Goal: Entertainment & Leisure: Consume media (video, audio)

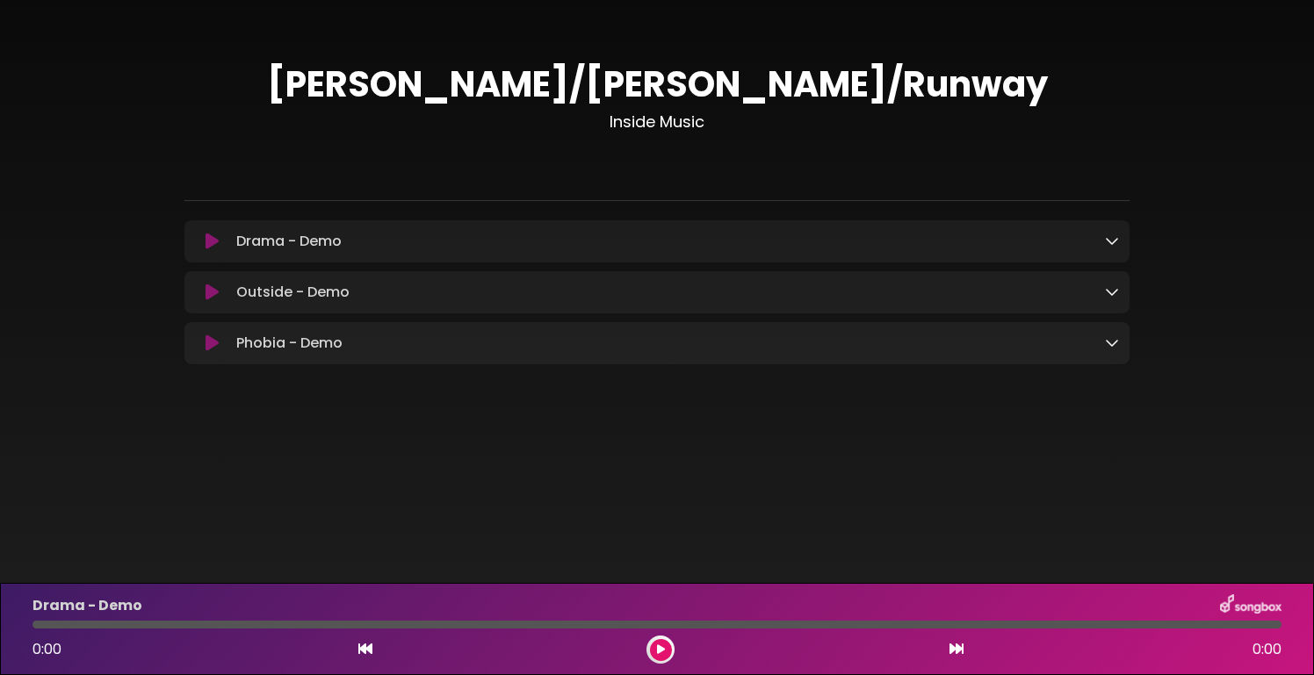
click at [1112, 238] on icon at bounding box center [1112, 241] width 14 height 14
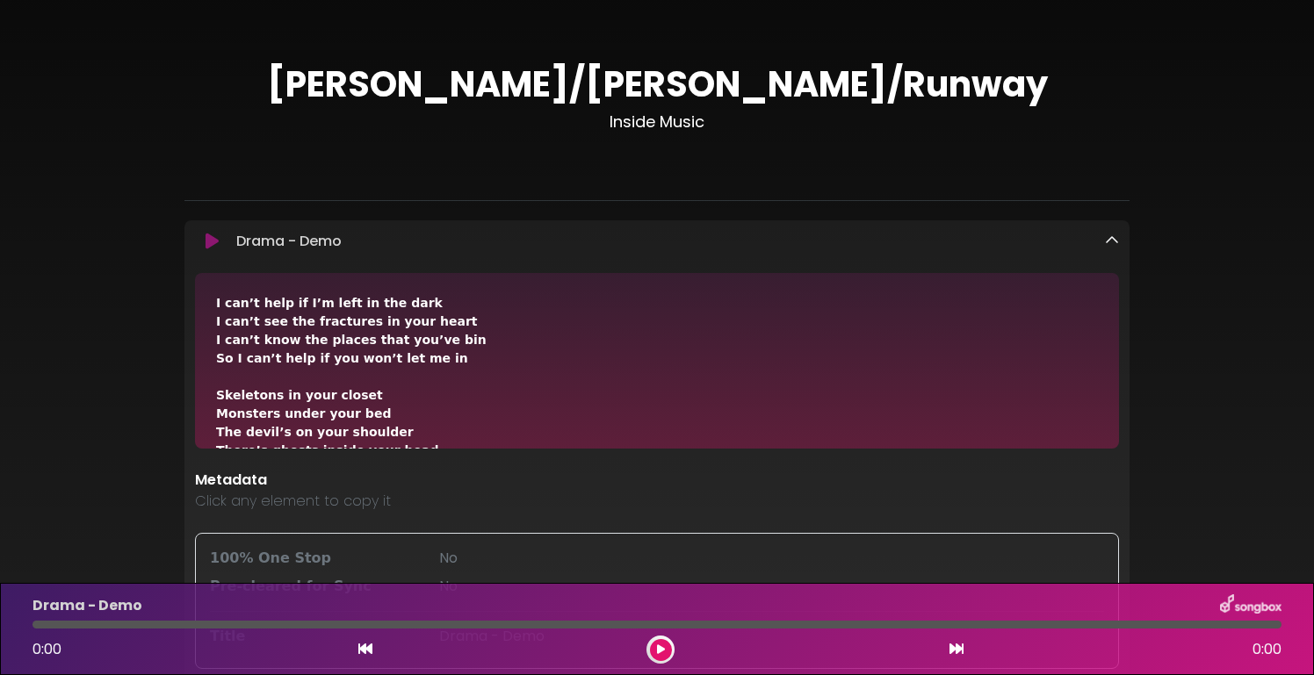
click at [1112, 238] on icon at bounding box center [1112, 241] width 14 height 14
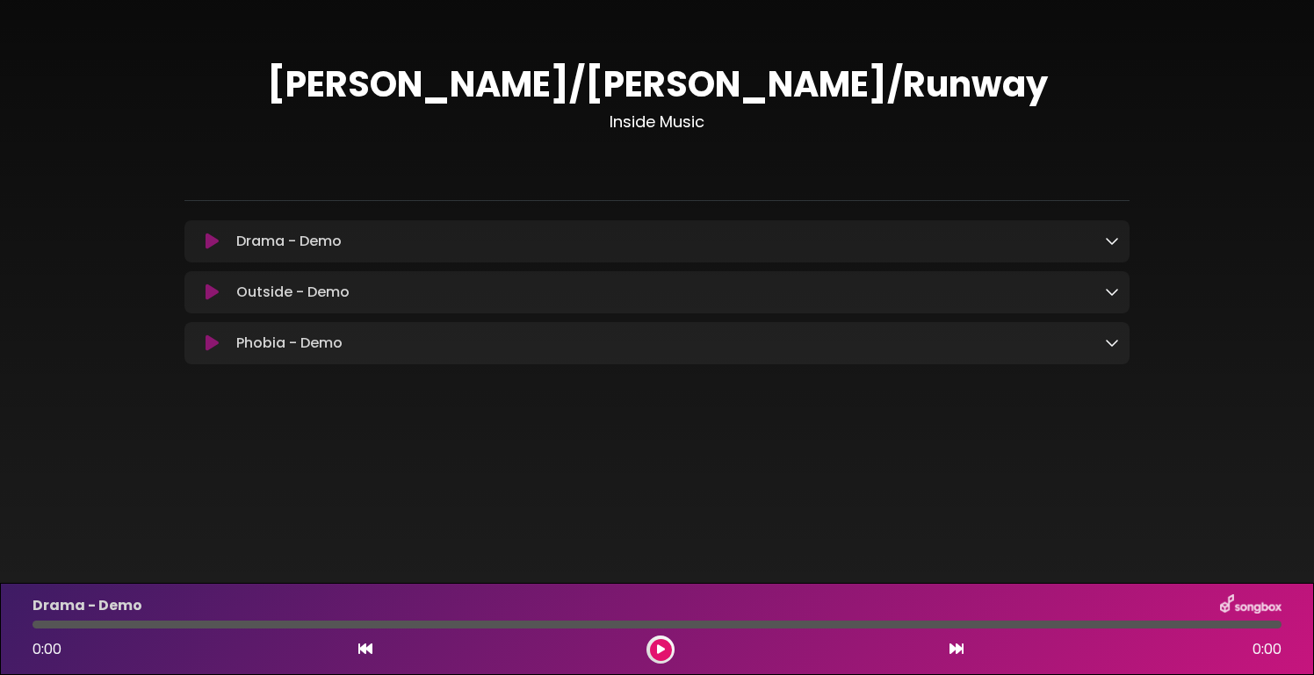
click at [327, 241] on p "Drama - Demo Loading Track..." at bounding box center [288, 241] width 105 height 21
click at [243, 298] on p "Outside - Demo Loading Track..." at bounding box center [292, 292] width 113 height 21
click at [214, 294] on icon at bounding box center [212, 293] width 13 height 18
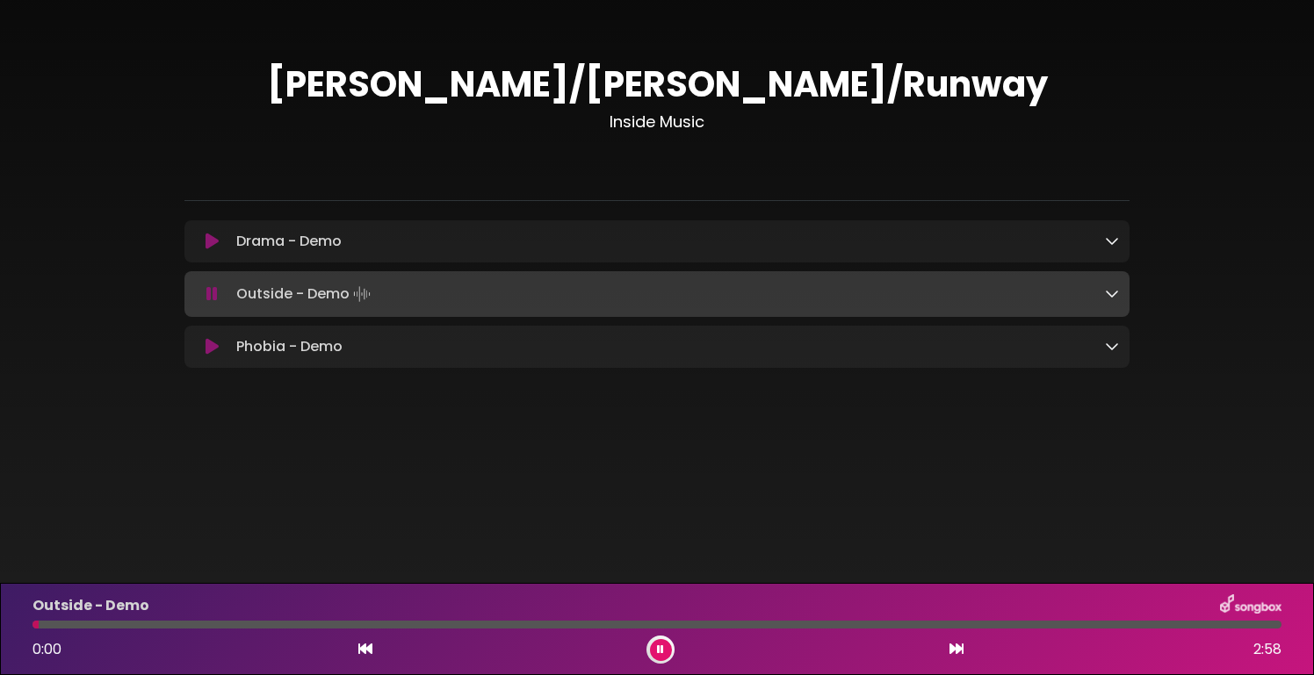
click at [211, 297] on icon at bounding box center [211, 294] width 11 height 18
